Goal: Information Seeking & Learning: Learn about a topic

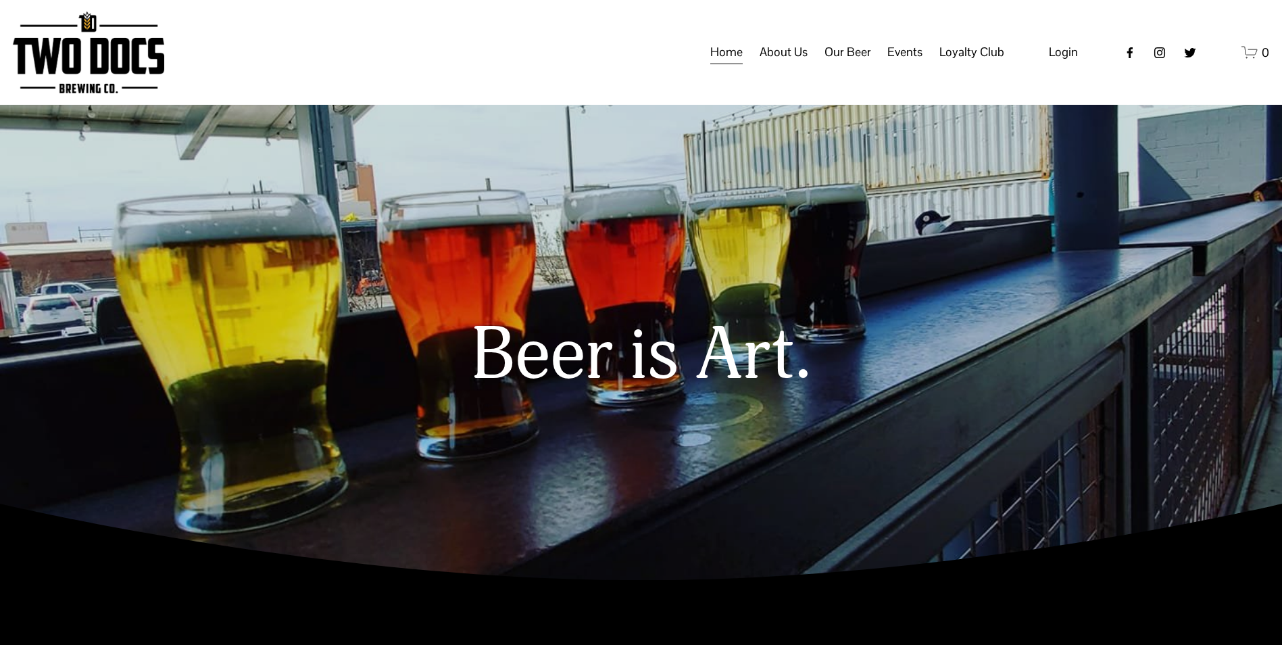
click at [0, 0] on span "Taproom Menu" at bounding box center [0, 0] width 0 height 0
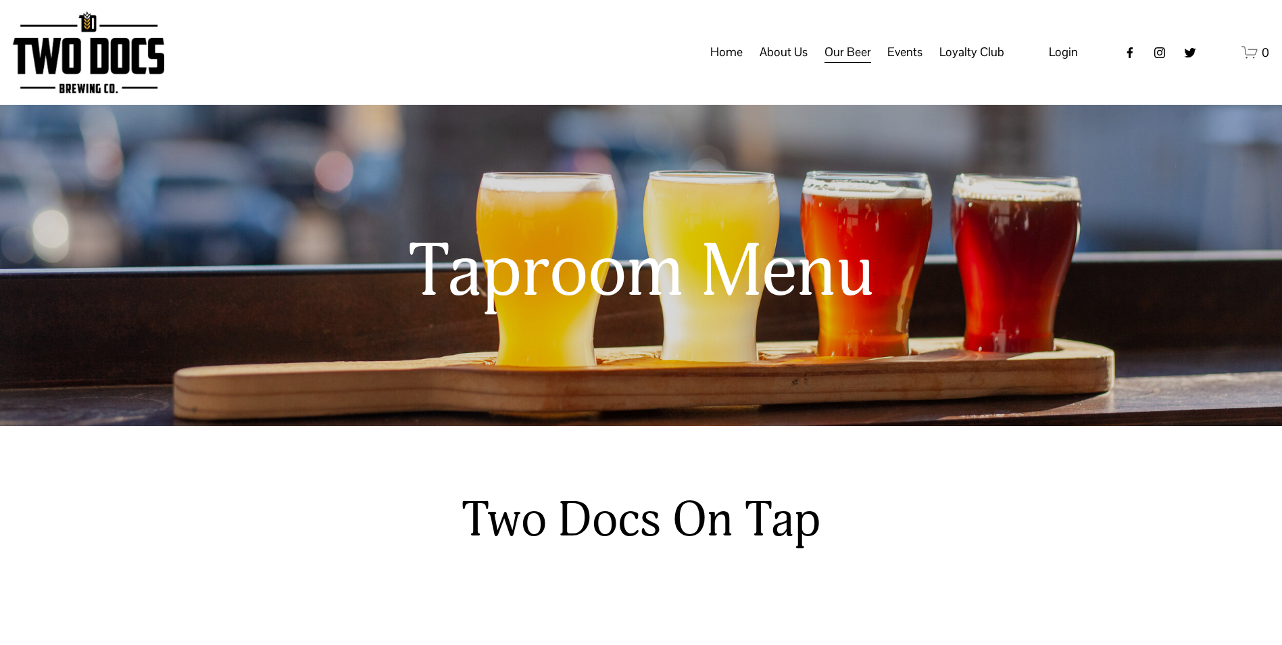
click at [905, 64] on span "Events" at bounding box center [904, 52] width 35 height 23
click at [0, 0] on span "Private Events" at bounding box center [0, 0] width 0 height 0
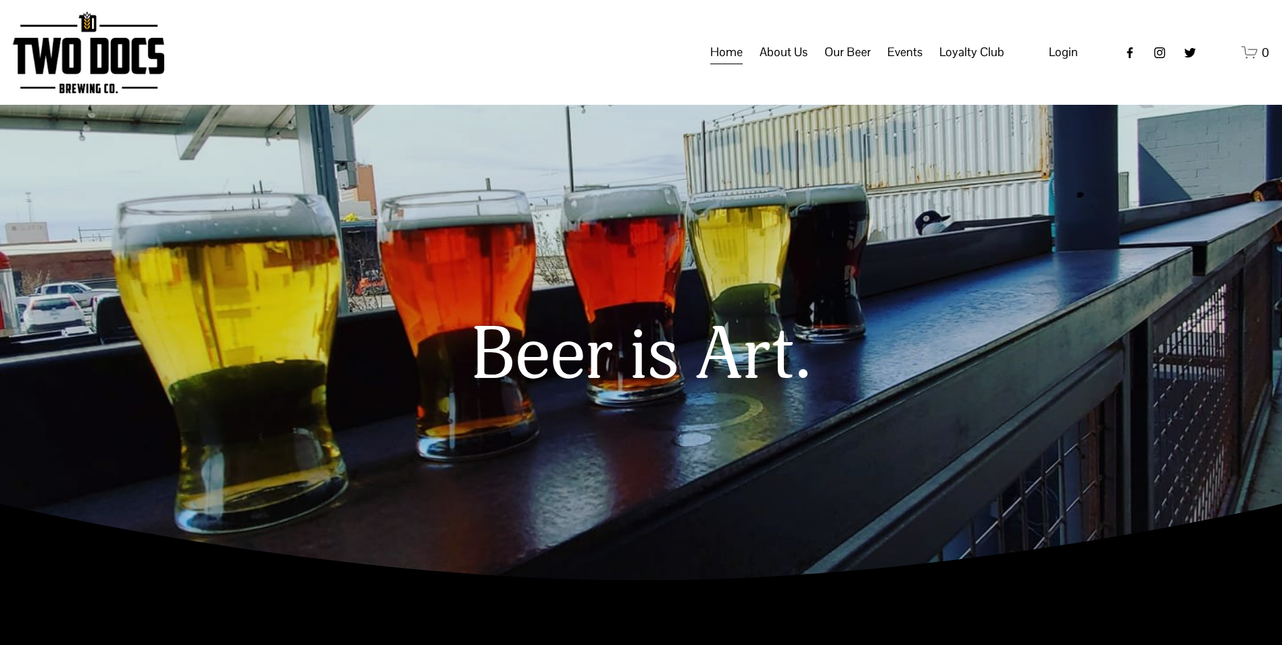
click at [906, 64] on span "Events" at bounding box center [904, 52] width 35 height 23
click at [0, 0] on span "Private Events" at bounding box center [0, 0] width 0 height 0
